Goal: Task Accomplishment & Management: Understand process/instructions

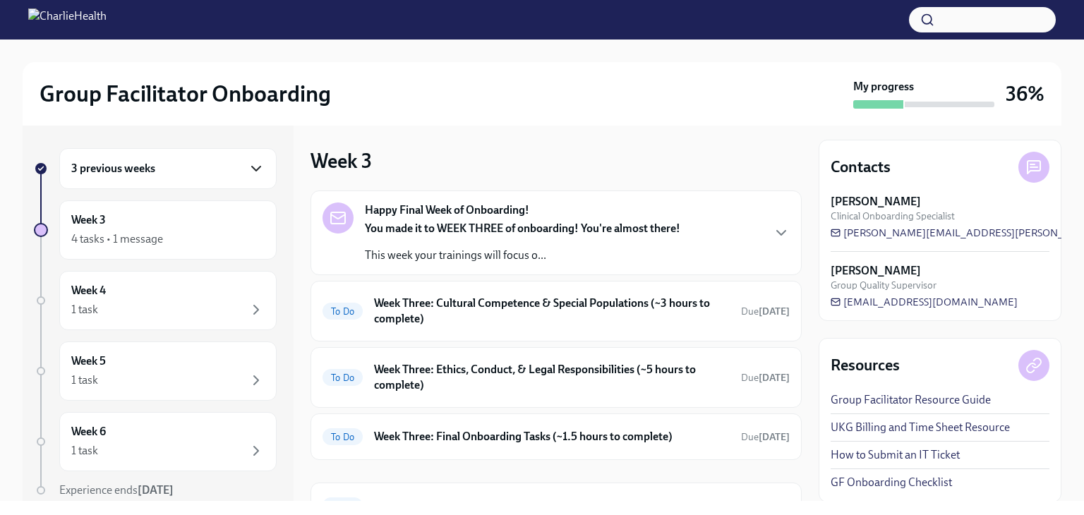
click at [248, 170] on icon "button" at bounding box center [256, 168] width 17 height 17
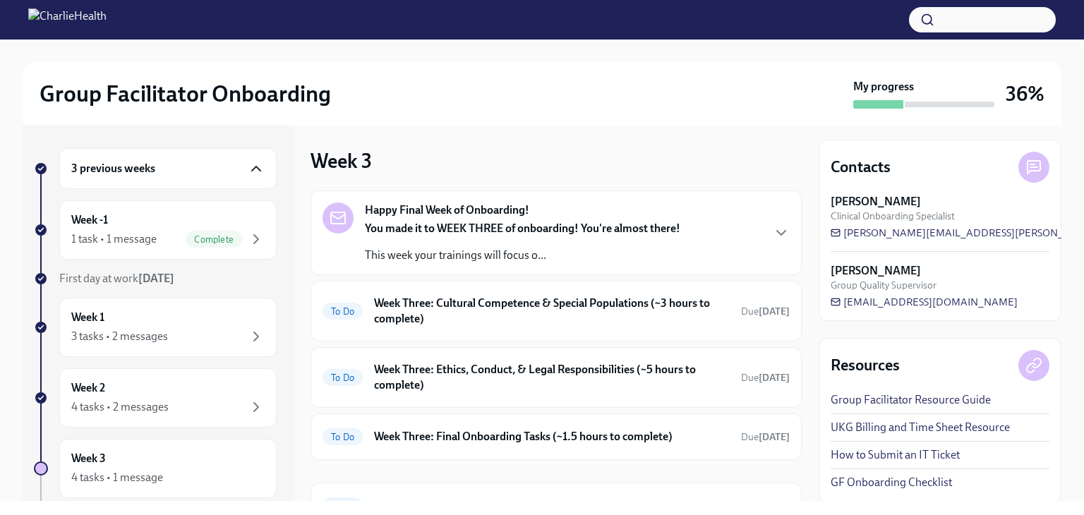
click at [248, 167] on icon "button" at bounding box center [256, 168] width 17 height 17
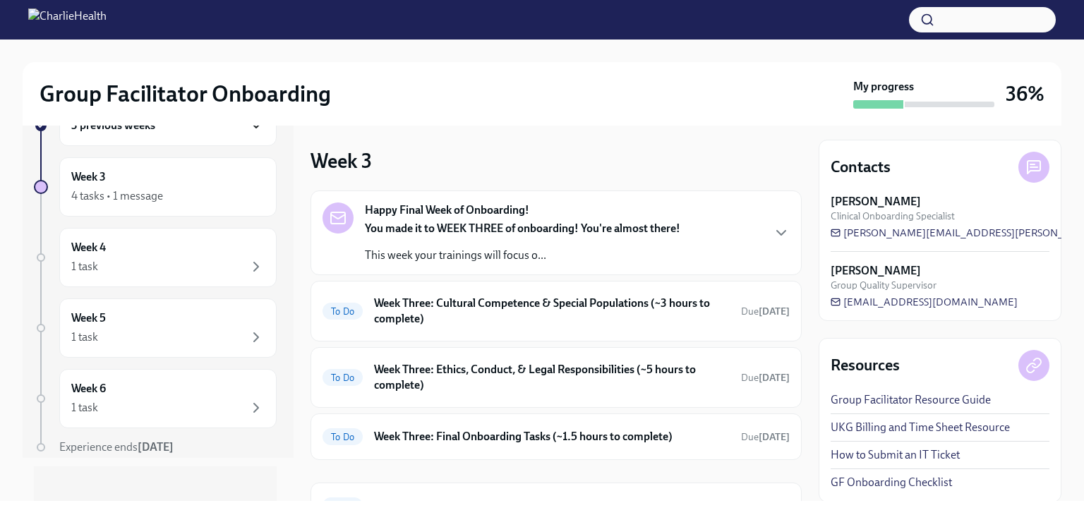
scroll to position [52, 0]
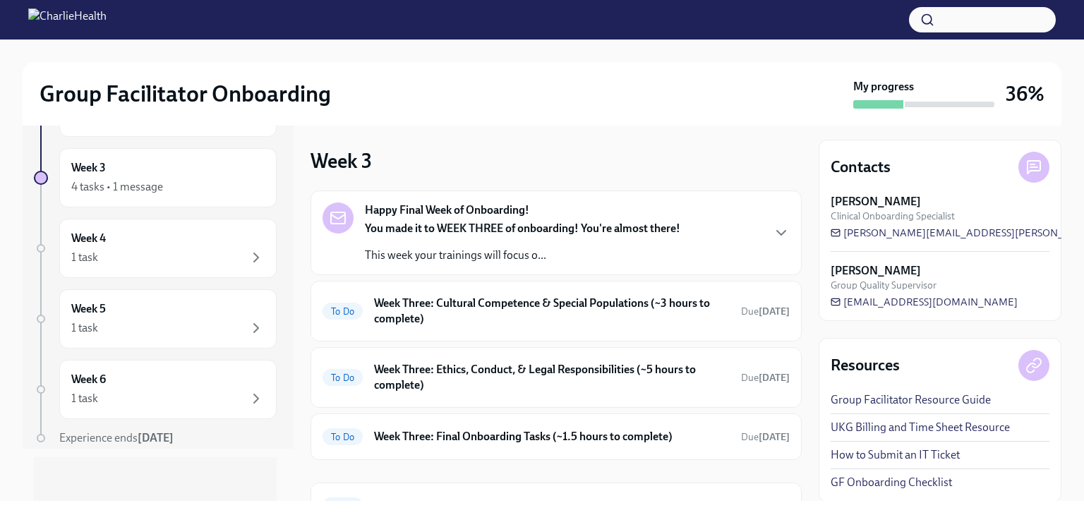
click at [1009, 15] on button "button" at bounding box center [982, 19] width 147 height 25
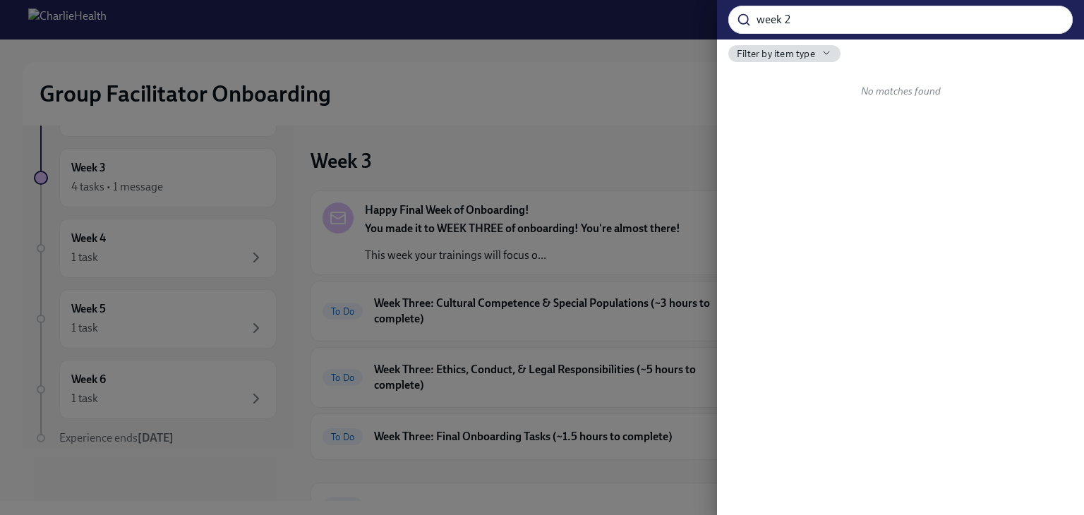
click at [886, 186] on div "week 2 ​ Filter by item type No matches found" at bounding box center [900, 257] width 367 height 515
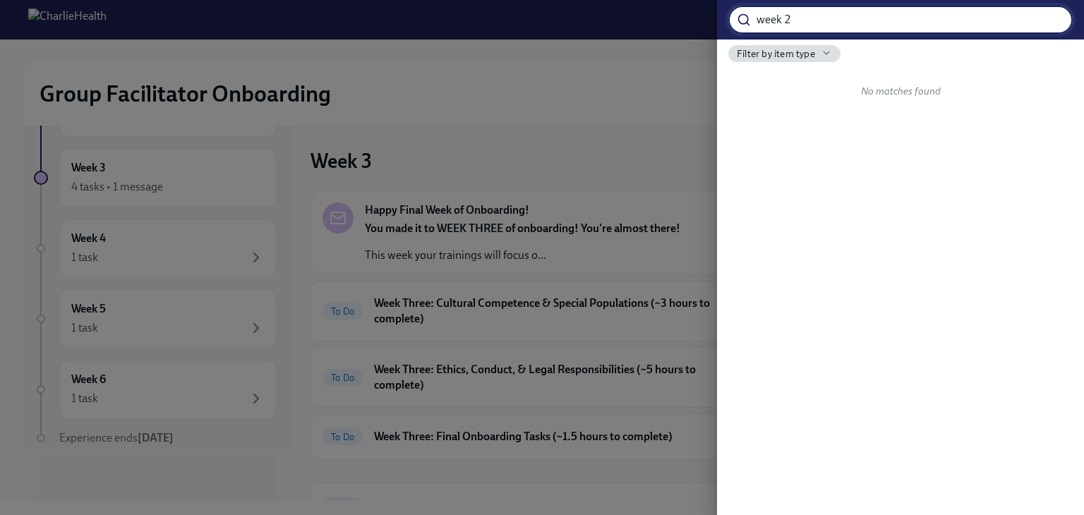
click at [823, 20] on input "week 2" at bounding box center [914, 20] width 316 height 28
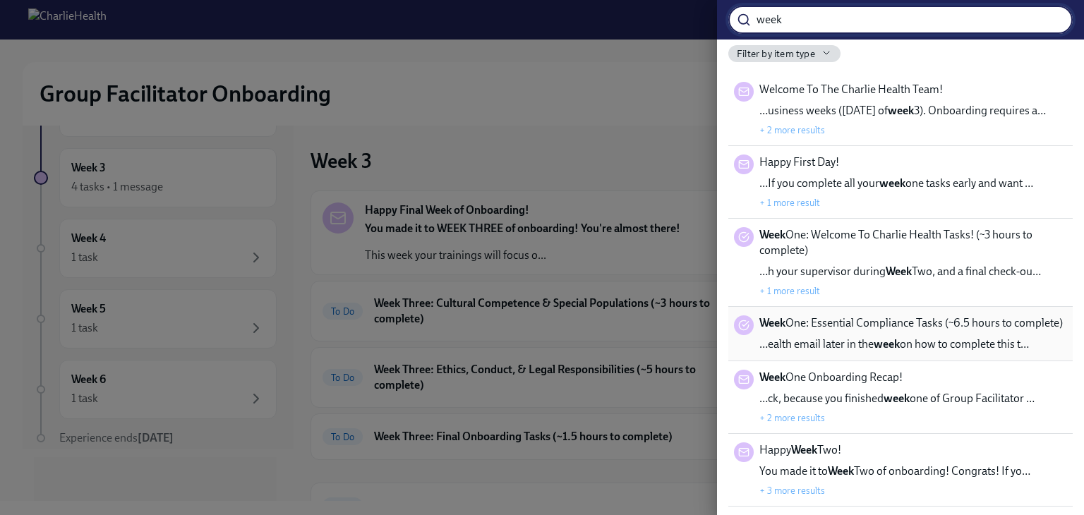
type input "week"
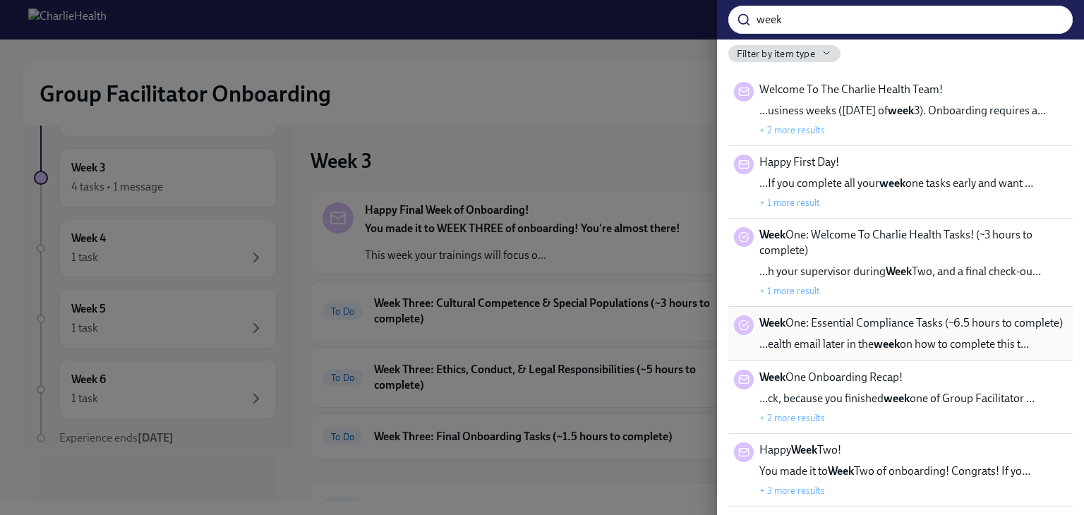
click at [844, 323] on span "Week One: Essential Compliance Tasks (~6.5 hours to complete)" at bounding box center [910, 323] width 303 height 16
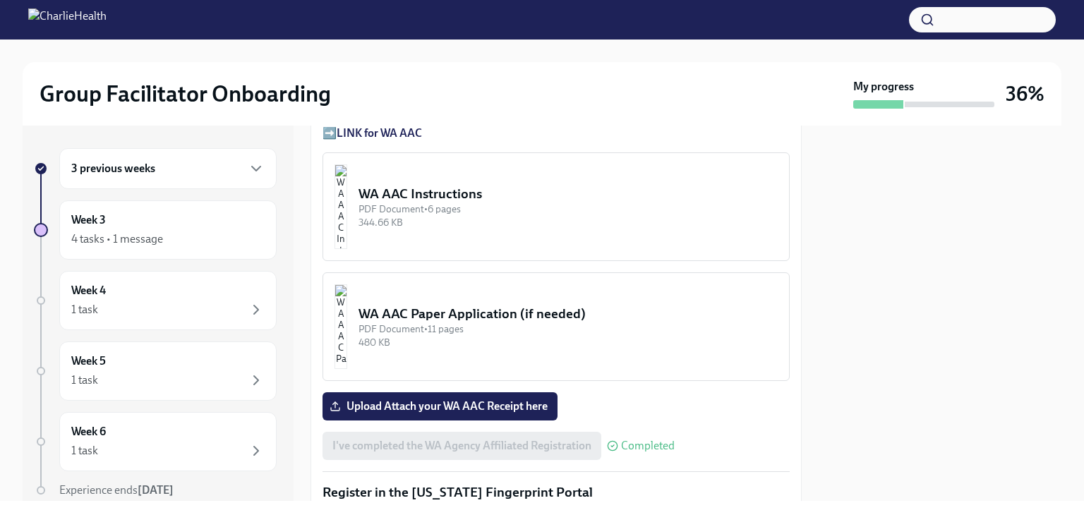
scroll to position [1293, 0]
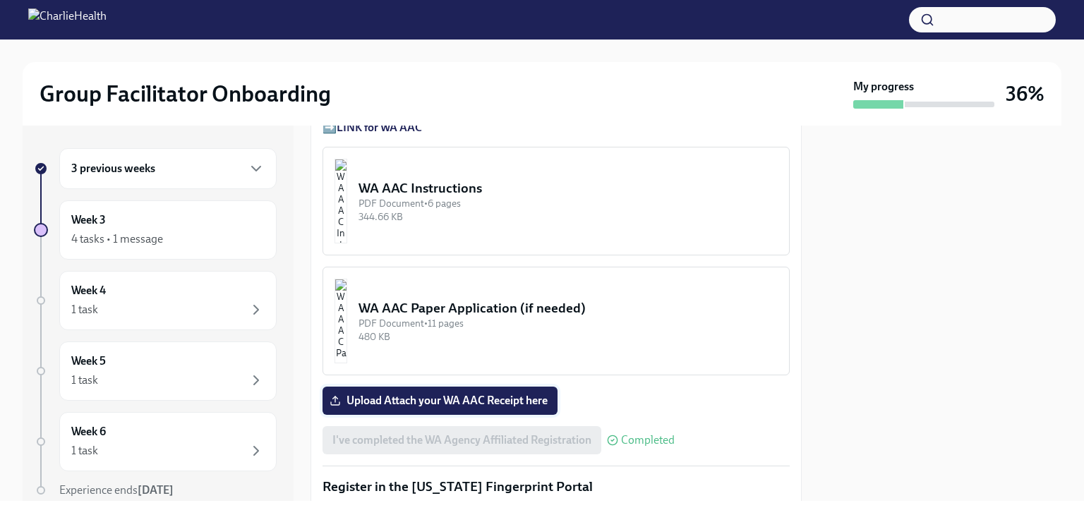
click at [449, 394] on span "Upload Attach your WA AAC Receipt here" at bounding box center [439, 401] width 215 height 14
click at [0, 0] on input "Upload Attach your WA AAC Receipt here" at bounding box center [0, 0] width 0 height 0
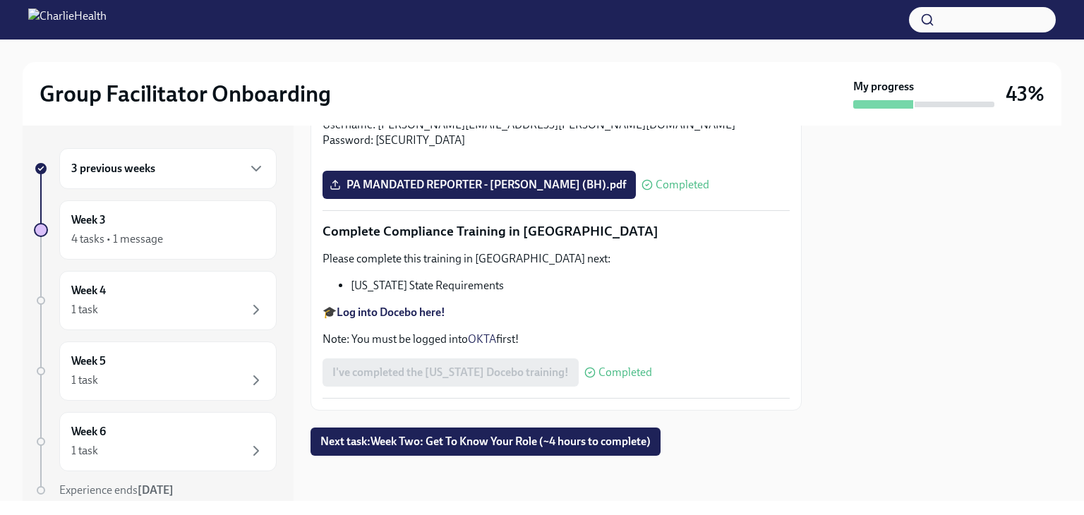
scroll to position [3112, 0]
click at [494, 438] on span "Next task : Week Two: Get To Know Your Role (~4 hours to complete)" at bounding box center [485, 442] width 330 height 14
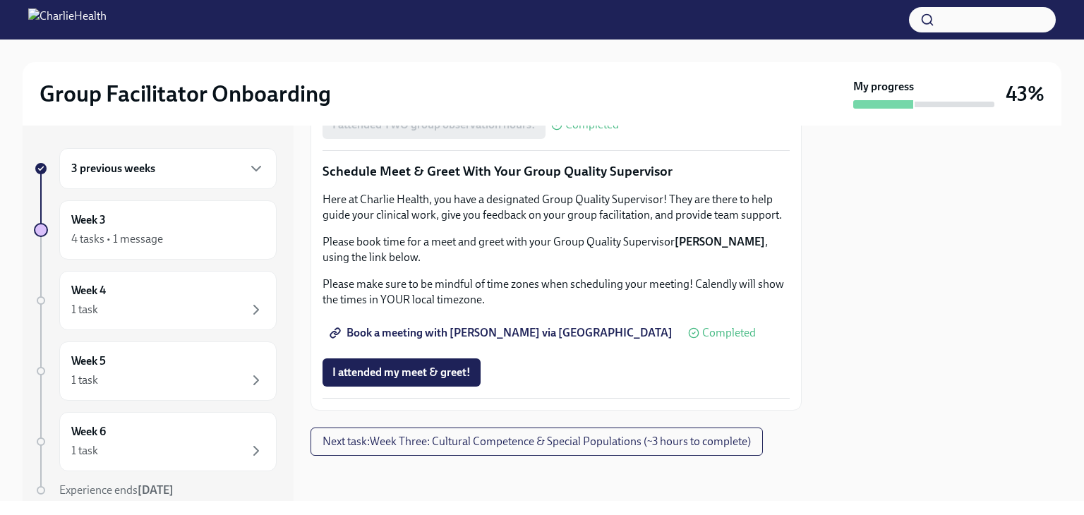
scroll to position [1410, 0]
click at [454, 334] on span "Book a meeting with [PERSON_NAME] via [GEOGRAPHIC_DATA]" at bounding box center [502, 333] width 340 height 14
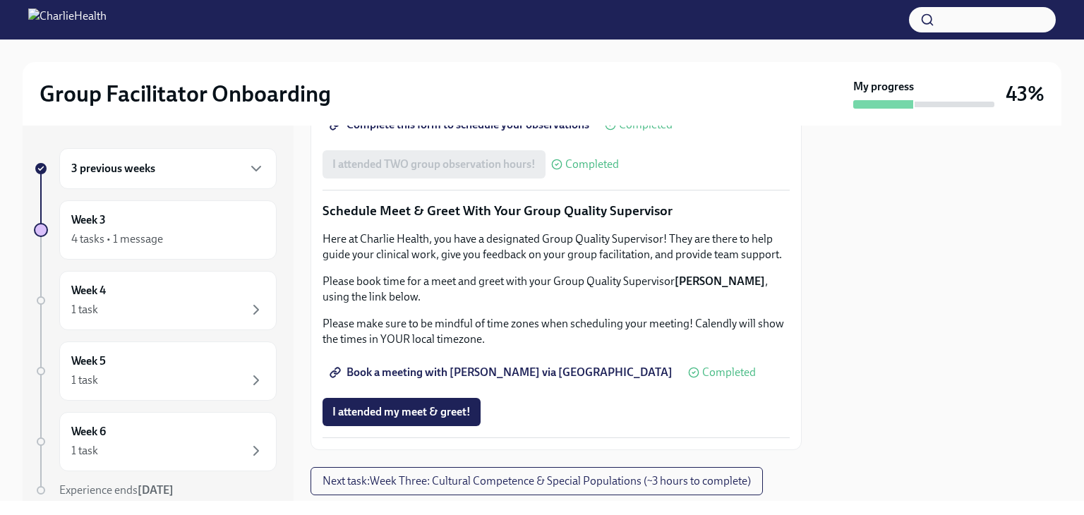
scroll to position [1034, 0]
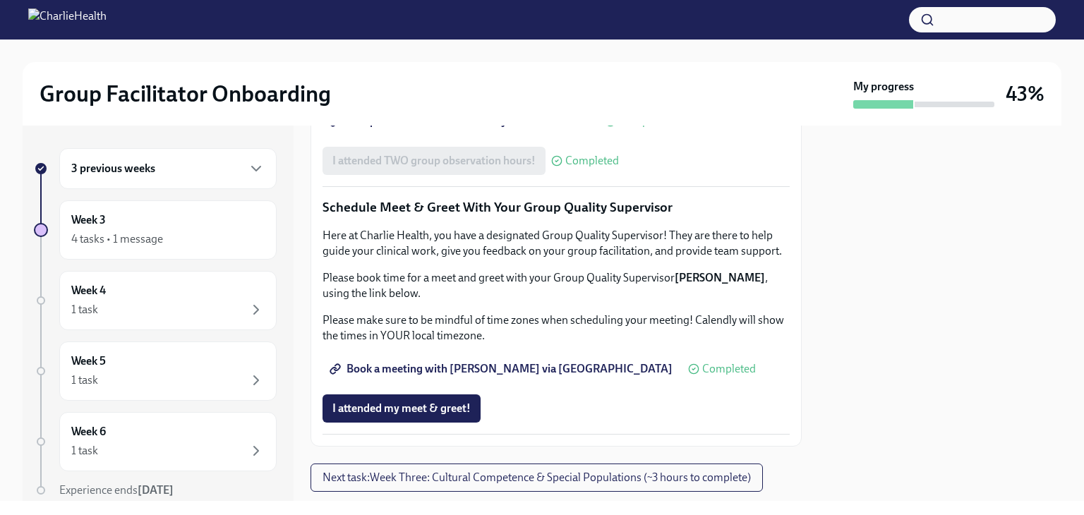
click at [474, 128] on span "Complete this form to schedule your observations" at bounding box center [460, 121] width 257 height 14
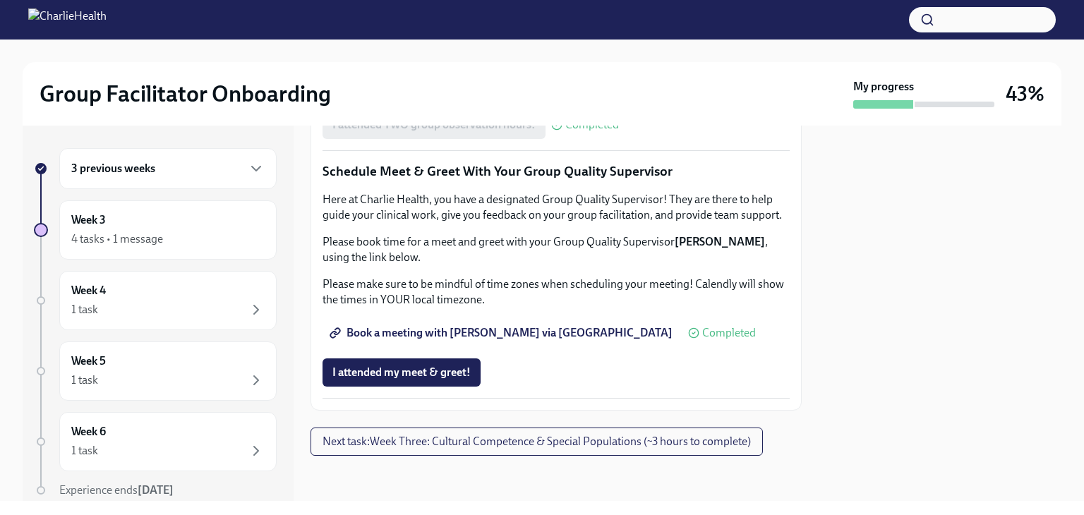
scroll to position [1410, 0]
click at [668, 449] on button "Next task : Week Three: Cultural Competence & Special Populations (~3 hours to …" at bounding box center [536, 442] width 452 height 28
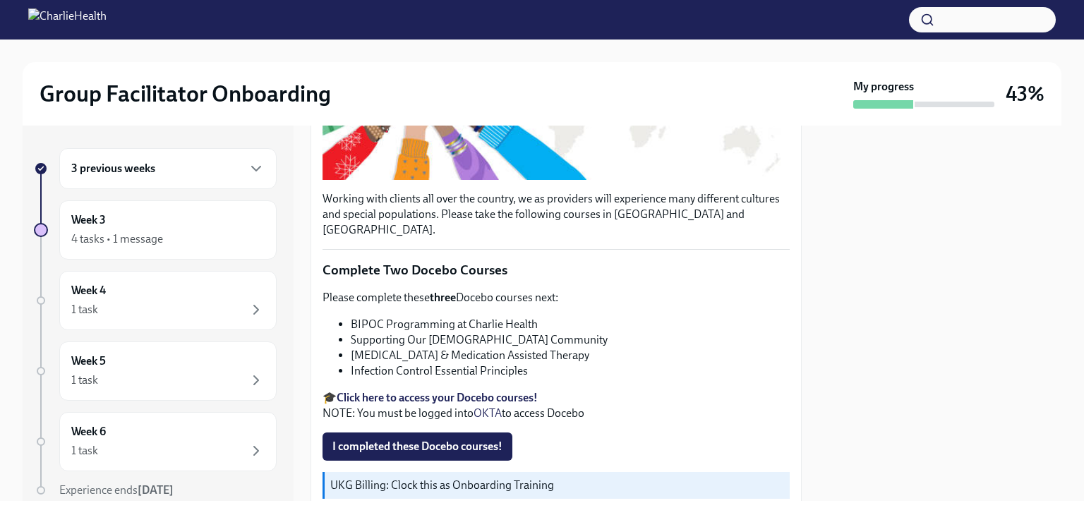
scroll to position [353, 0]
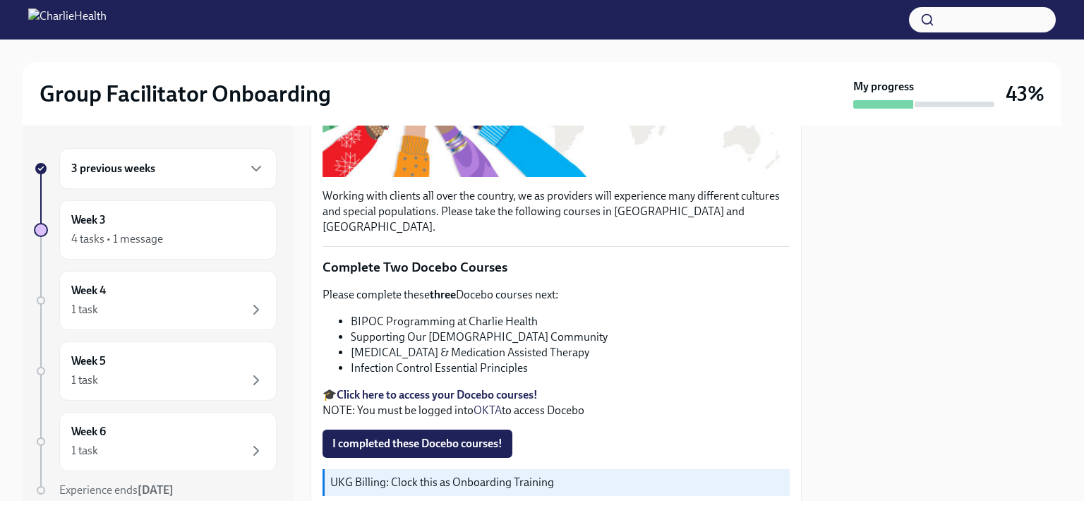
drag, startPoint x: 522, startPoint y: 370, endPoint x: 682, endPoint y: 372, distance: 159.5
